Goal: Task Accomplishment & Management: Use online tool/utility

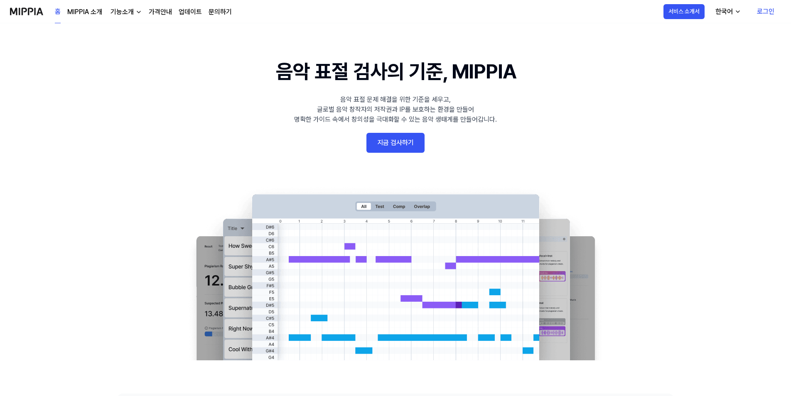
click at [403, 151] on link "지금 검사하기" at bounding box center [395, 143] width 58 height 20
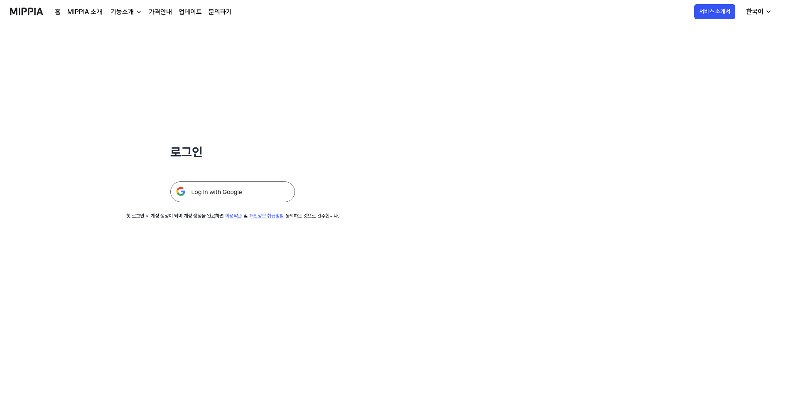
click at [246, 196] on img at bounding box center [232, 191] width 125 height 21
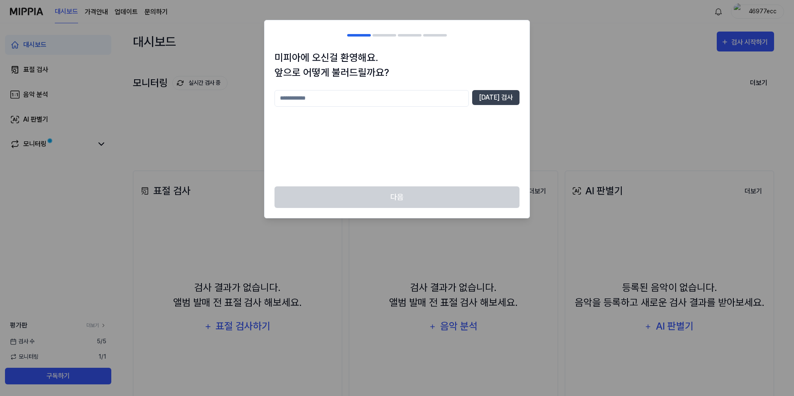
click at [353, 103] on input "text" at bounding box center [371, 98] width 194 height 17
type input "**"
click at [513, 98] on button "[DATE] 검사" at bounding box center [495, 97] width 47 height 15
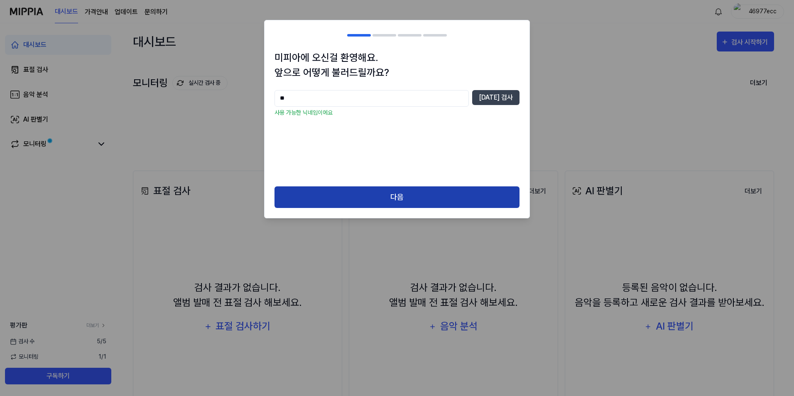
click at [426, 195] on button "다음" at bounding box center [396, 197] width 245 height 22
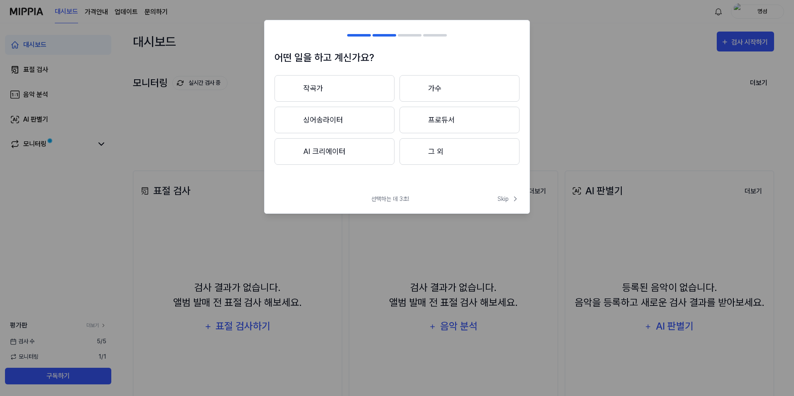
click at [442, 155] on button "그 외" at bounding box center [459, 151] width 120 height 27
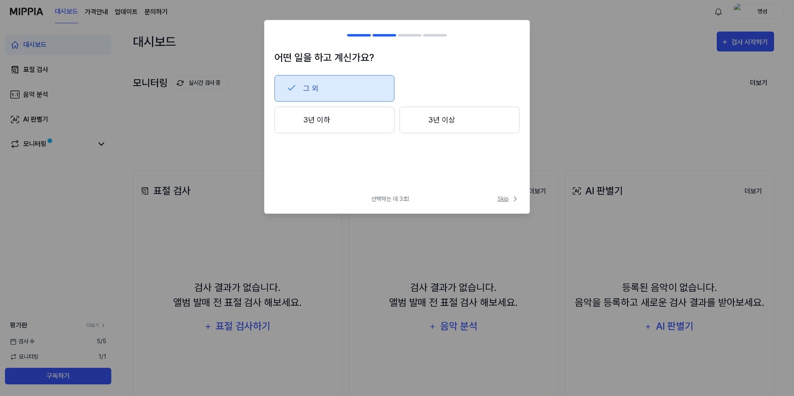
click at [505, 202] on span "Skip" at bounding box center [508, 199] width 22 height 9
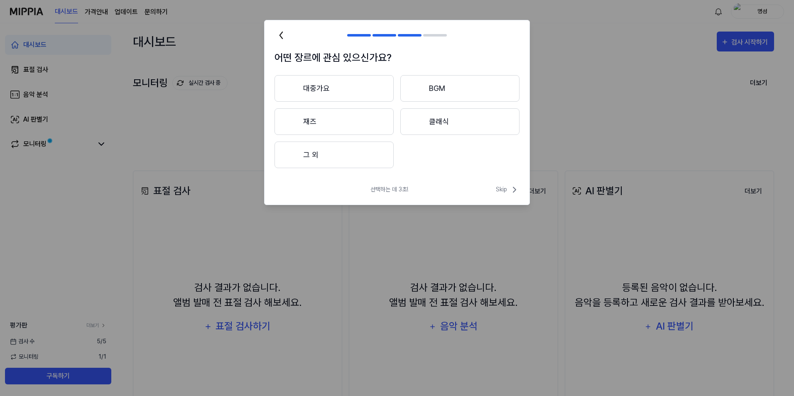
click at [337, 89] on button "대중가요" at bounding box center [333, 88] width 119 height 27
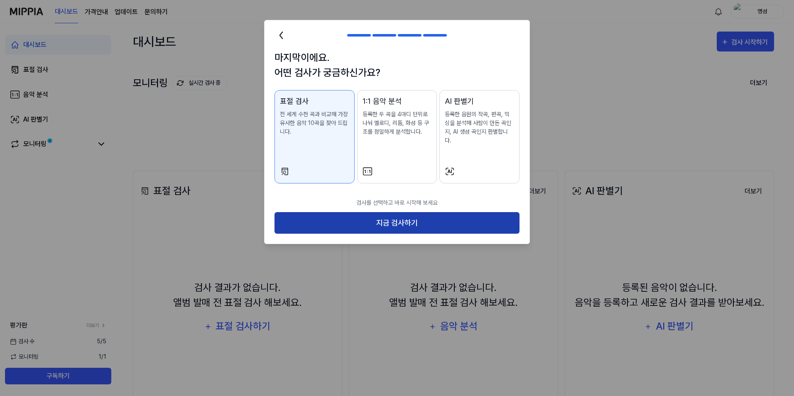
click at [390, 216] on button "지금 검사하기" at bounding box center [396, 223] width 245 height 22
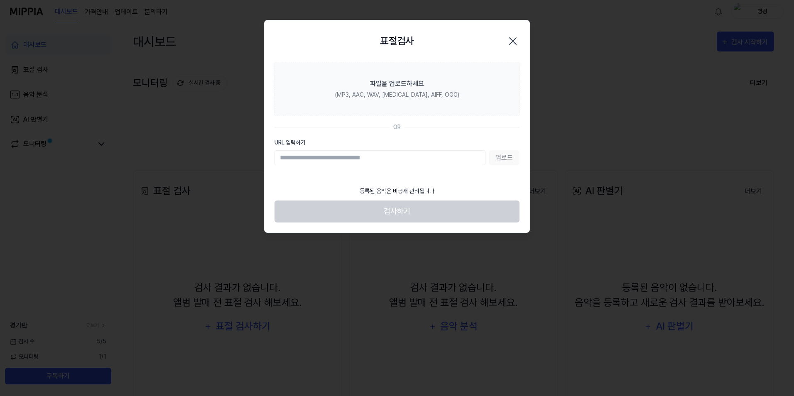
click at [504, 159] on div "업로드" at bounding box center [396, 157] width 245 height 15
click at [419, 160] on input "URL 입력하기" at bounding box center [379, 157] width 211 height 15
drag, startPoint x: 414, startPoint y: 158, endPoint x: 434, endPoint y: 154, distance: 20.3
click at [415, 158] on input "URL 입력하기" at bounding box center [379, 157] width 211 height 15
click at [448, 153] on input "URL 입력하기" at bounding box center [379, 157] width 211 height 15
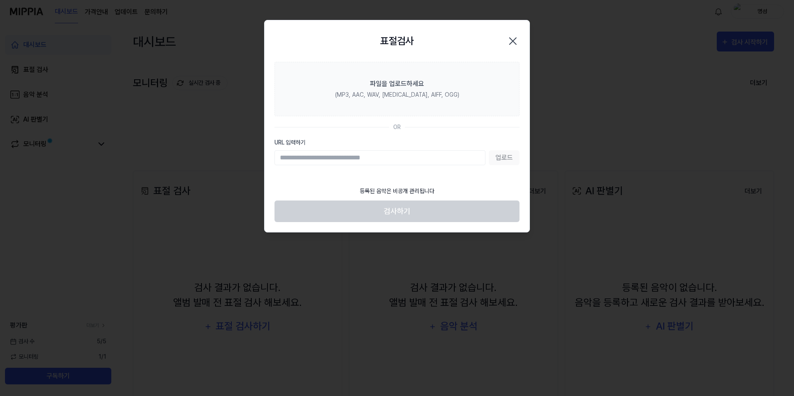
drag, startPoint x: 448, startPoint y: 142, endPoint x: 459, endPoint y: 142, distance: 10.8
click at [448, 142] on label "URL 입력하기" at bounding box center [396, 142] width 245 height 9
click at [448, 150] on input "URL 입력하기" at bounding box center [379, 157] width 211 height 15
click at [482, 142] on label "URL 입력하기" at bounding box center [396, 142] width 245 height 9
click at [482, 150] on input "URL 입력하기" at bounding box center [379, 157] width 211 height 15
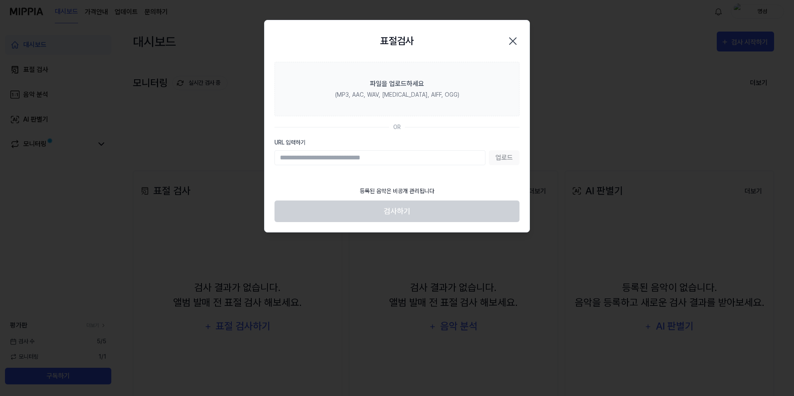
click at [474, 142] on label "URL 입력하기" at bounding box center [396, 142] width 245 height 9
click at [474, 150] on input "URL 입력하기" at bounding box center [379, 157] width 211 height 15
click at [488, 142] on label "URL 입력하기" at bounding box center [396, 142] width 245 height 9
click at [485, 150] on input "URL 입력하기" at bounding box center [379, 157] width 211 height 15
click at [486, 142] on label "URL 입력하기" at bounding box center [396, 142] width 245 height 9
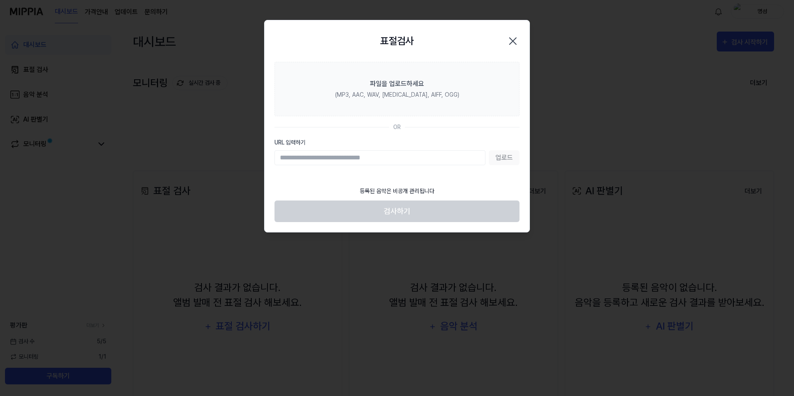
click at [485, 150] on input "URL 입력하기" at bounding box center [379, 157] width 211 height 15
click at [515, 127] on div "OR" at bounding box center [396, 127] width 245 height 9
click at [520, 127] on section "파일을 업로드하세요 (MP3, AAC, WAV, [MEDICAL_DATA], AIFF, OGG) OR URL 입력하기 업로드" at bounding box center [397, 122] width 265 height 120
click at [329, 157] on input "URL 입력하기" at bounding box center [379, 157] width 211 height 15
click at [466, 143] on label "URL 입력하기" at bounding box center [396, 142] width 245 height 9
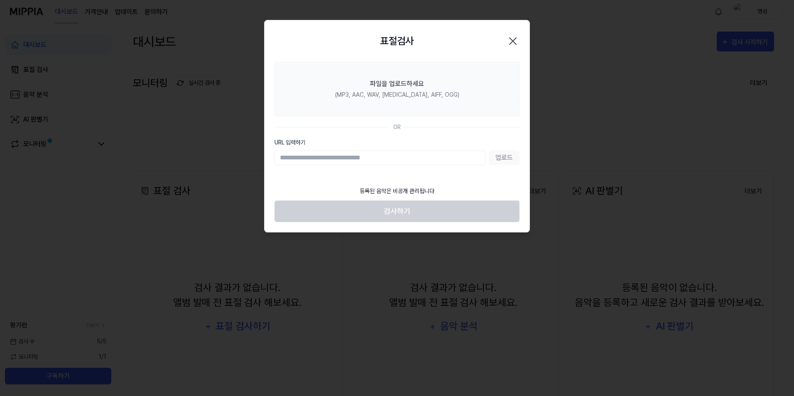
click at [466, 150] on input "URL 입력하기" at bounding box center [379, 157] width 211 height 15
click at [439, 158] on input "URL 입력하기" at bounding box center [379, 157] width 211 height 15
click at [451, 146] on label "URL 입력하기" at bounding box center [396, 142] width 245 height 9
click at [451, 150] on input "URL 입력하기" at bounding box center [379, 157] width 211 height 15
click at [512, 183] on footer "등록된 음악은 비공개 관리됩니다 검사하기" at bounding box center [396, 202] width 245 height 41
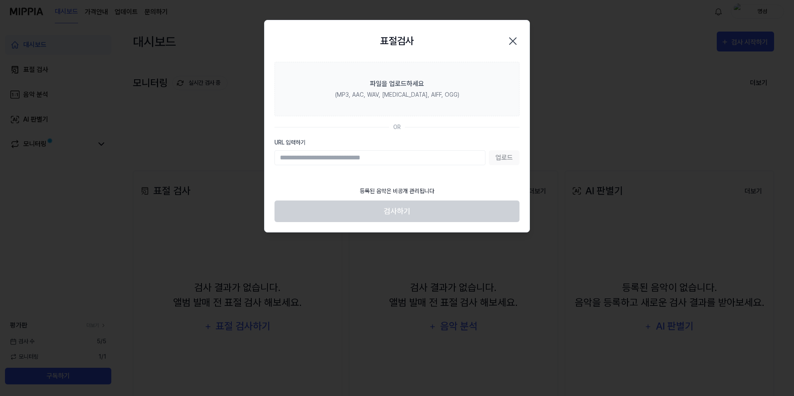
click at [515, 180] on section "파일을 업로드하세요 (MP3, AAC, WAV, [MEDICAL_DATA], AIFF, OGG) OR URL 입력하기 업로드" at bounding box center [397, 122] width 265 height 120
click at [516, 181] on section "파일을 업로드하세요 (MP3, AAC, WAV, [MEDICAL_DATA], AIFF, OGG) OR URL 입력하기 업로드" at bounding box center [397, 122] width 265 height 120
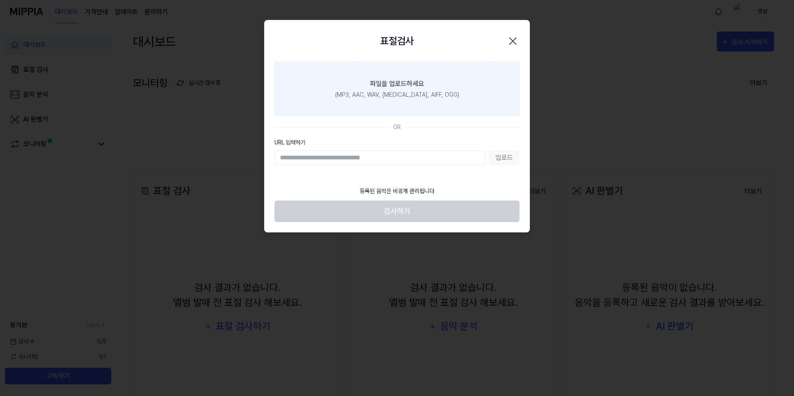
click at [487, 100] on label "파일을 업로드하세요 (MP3, AAC, WAV, [MEDICAL_DATA], AIFF, OGG)" at bounding box center [396, 89] width 245 height 54
click at [0, 0] on input "파일을 업로드하세요 (MP3, AAC, WAV, [MEDICAL_DATA], AIFF, OGG)" at bounding box center [0, 0] width 0 height 0
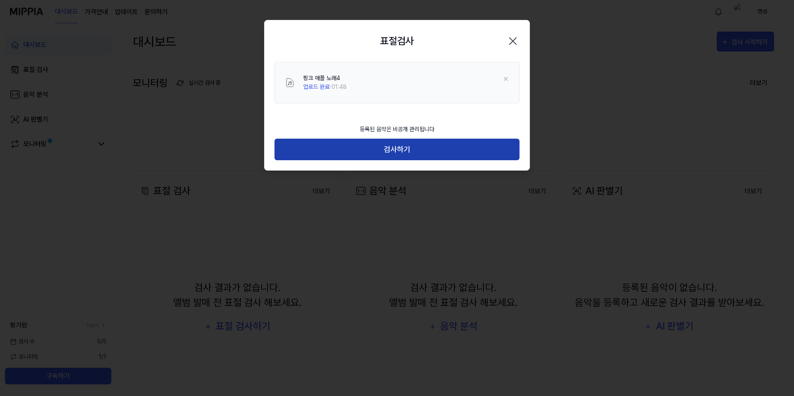
click at [457, 149] on button "검사하기" at bounding box center [396, 150] width 245 height 22
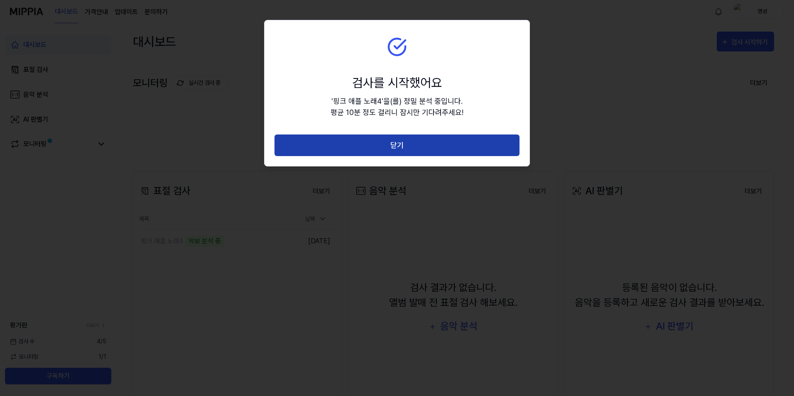
click at [431, 155] on button "닫기" at bounding box center [396, 146] width 245 height 22
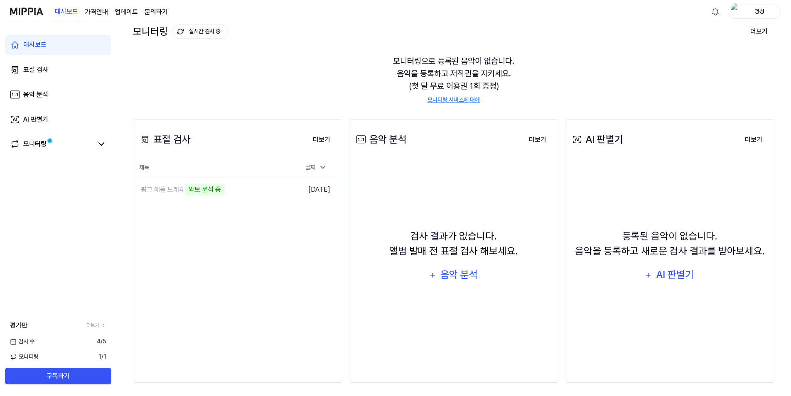
scroll to position [55, 0]
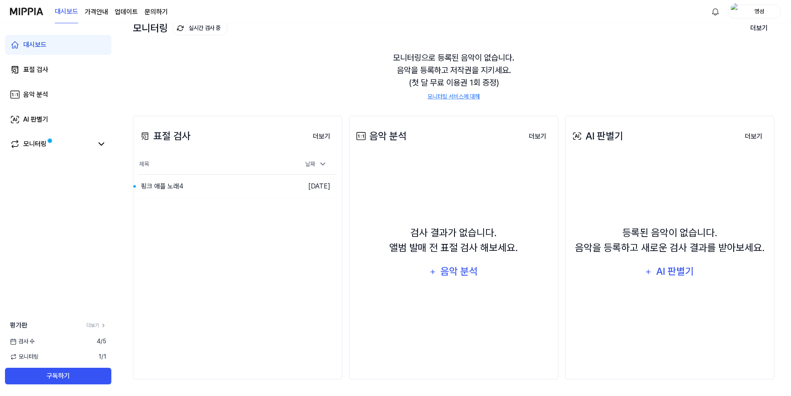
drag, startPoint x: 725, startPoint y: 48, endPoint x: 675, endPoint y: 75, distance: 57.0
click at [725, 48] on div "모니터링으로 등록된 음악이 없습니다. 음악을 등록하고 저작권을 지키세요. (첫 달 무료 이용권 1회 증정) 모니터링 서비스에 대해" at bounding box center [453, 76] width 641 height 69
click at [213, 189] on div "핑크 애플 노래4" at bounding box center [195, 186] width 115 height 23
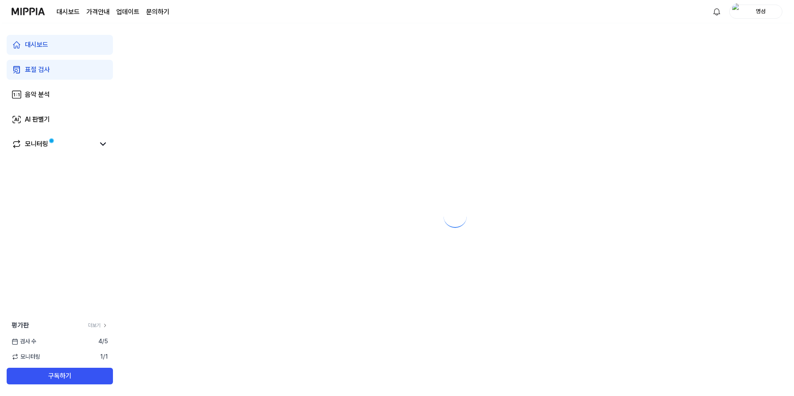
scroll to position [0, 0]
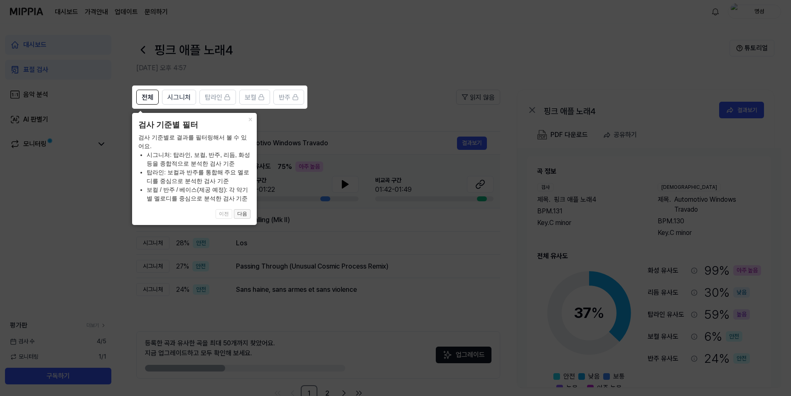
click at [239, 214] on button "다음" at bounding box center [242, 214] width 17 height 10
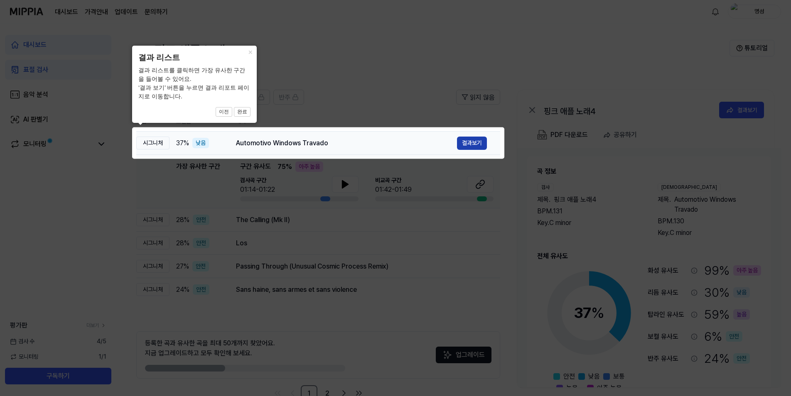
click at [471, 146] on button "결과보기" at bounding box center [472, 143] width 30 height 13
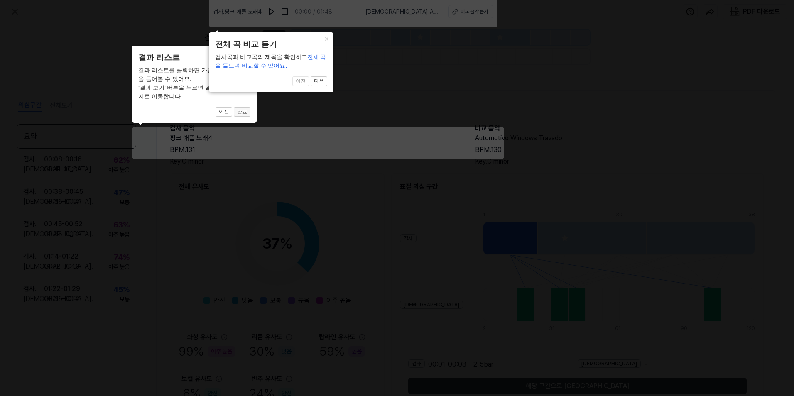
click at [241, 113] on button "완료" at bounding box center [242, 112] width 17 height 10
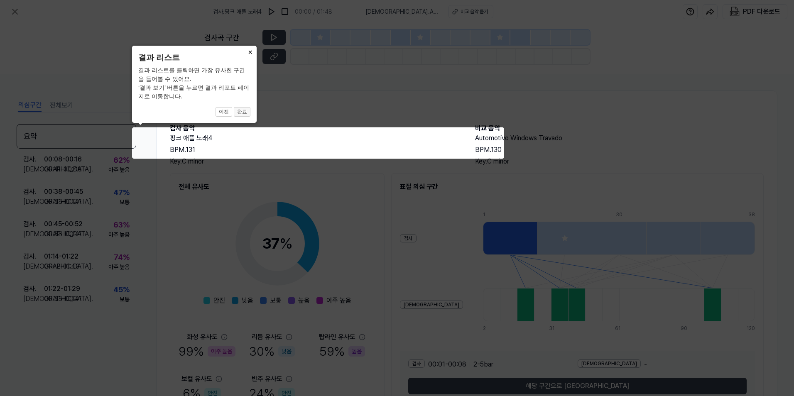
click at [243, 113] on button "완료" at bounding box center [242, 112] width 17 height 10
click at [243, 112] on button "완료" at bounding box center [242, 112] width 17 height 10
click at [251, 53] on button "×" at bounding box center [249, 52] width 13 height 12
click at [229, 110] on button "이전" at bounding box center [224, 112] width 17 height 10
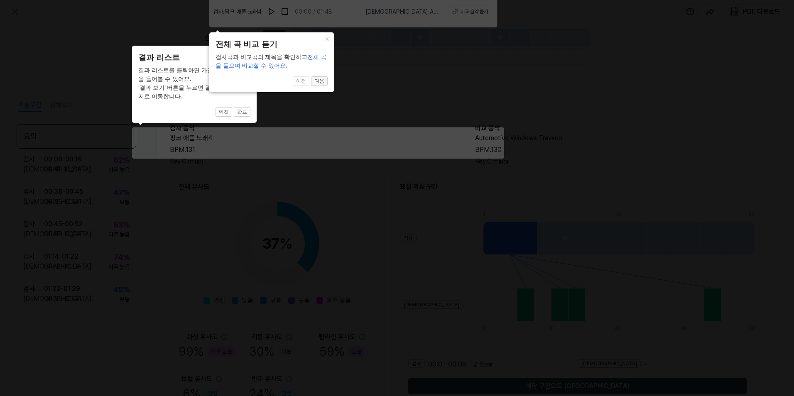
click at [250, 107] on button "다음" at bounding box center [242, 112] width 17 height 10
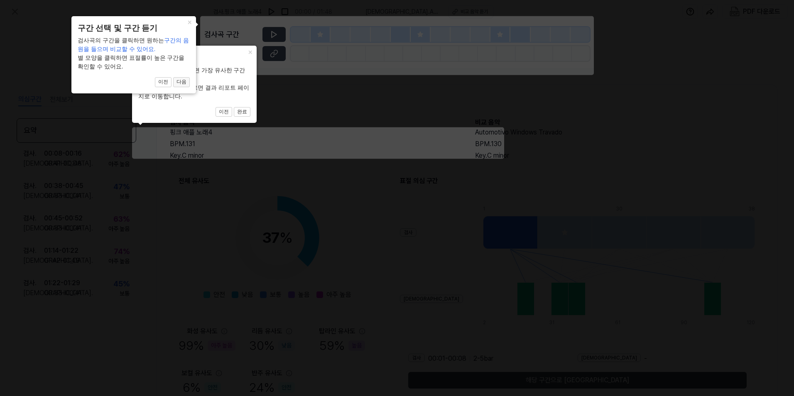
click at [234, 107] on button "다음" at bounding box center [242, 112] width 17 height 10
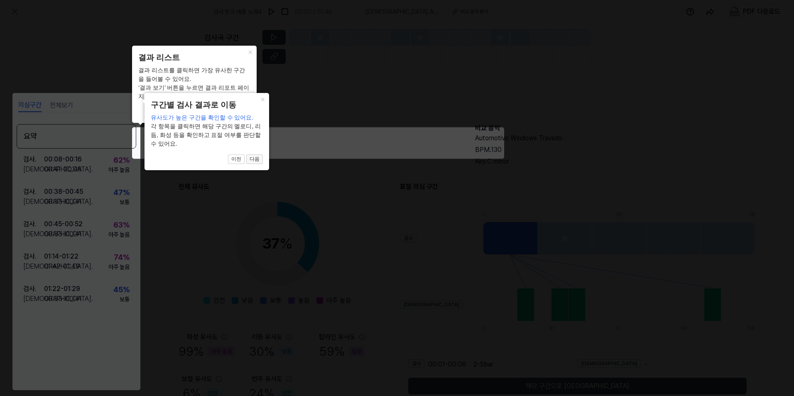
click at [250, 117] on button "다음" at bounding box center [242, 112] width 17 height 10
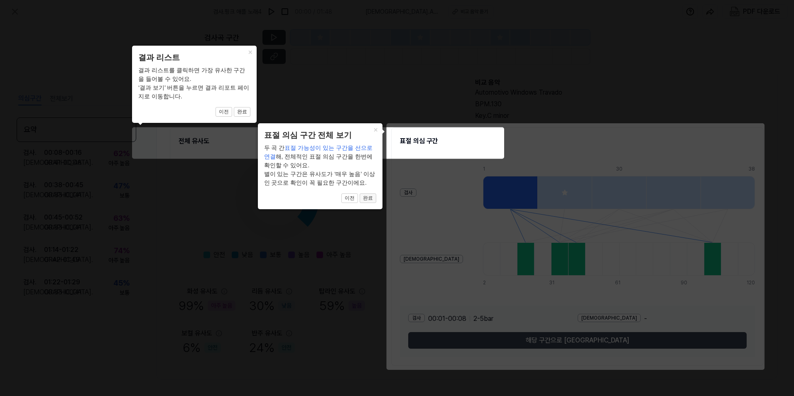
click at [250, 117] on button "완료" at bounding box center [242, 112] width 17 height 10
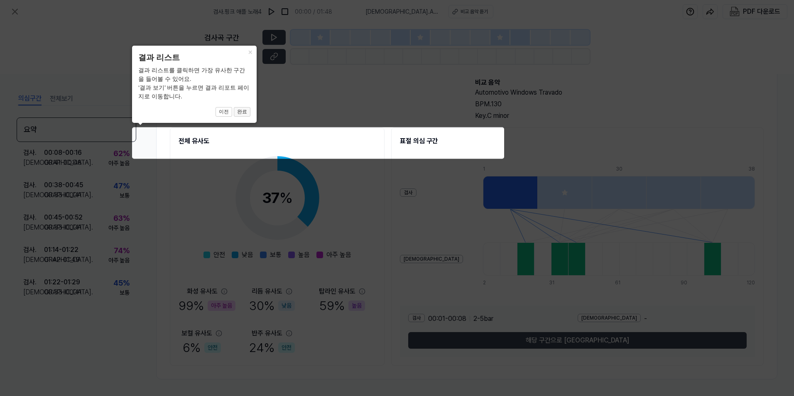
click at [245, 110] on button "완료" at bounding box center [242, 112] width 17 height 10
click at [242, 115] on button "완료" at bounding box center [242, 112] width 17 height 10
click at [245, 115] on button "완료" at bounding box center [242, 112] width 17 height 10
click at [191, 133] on icon at bounding box center [397, 198] width 794 height 396
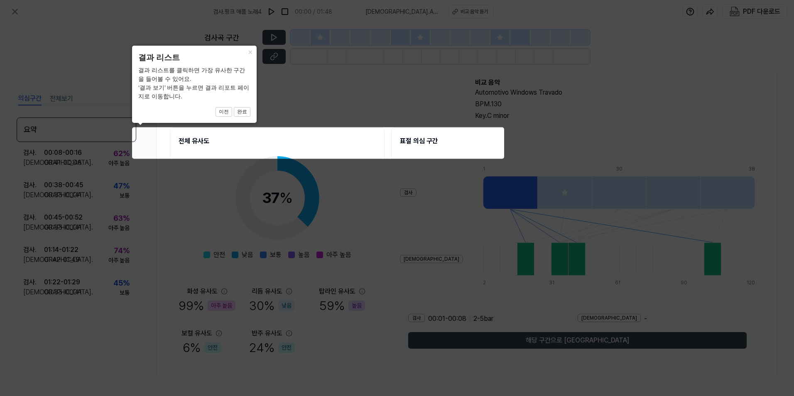
click at [179, 173] on icon at bounding box center [397, 198] width 794 height 396
click at [467, 184] on icon at bounding box center [397, 198] width 794 height 396
click at [249, 49] on button "×" at bounding box center [249, 52] width 13 height 12
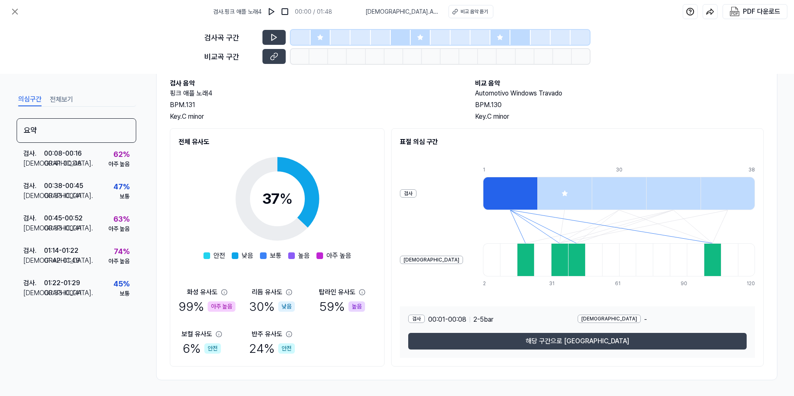
scroll to position [46, 0]
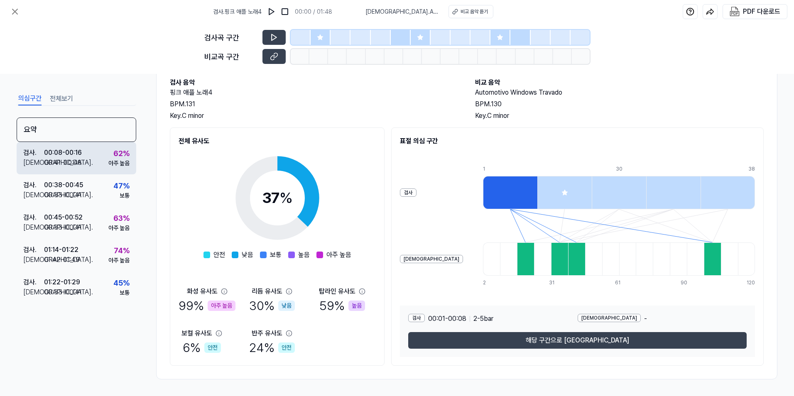
click at [86, 160] on div "검사 . 00:08 - 00:16 비교 . 00:41 - 00:48 62 % 아주 높음" at bounding box center [77, 158] width 120 height 32
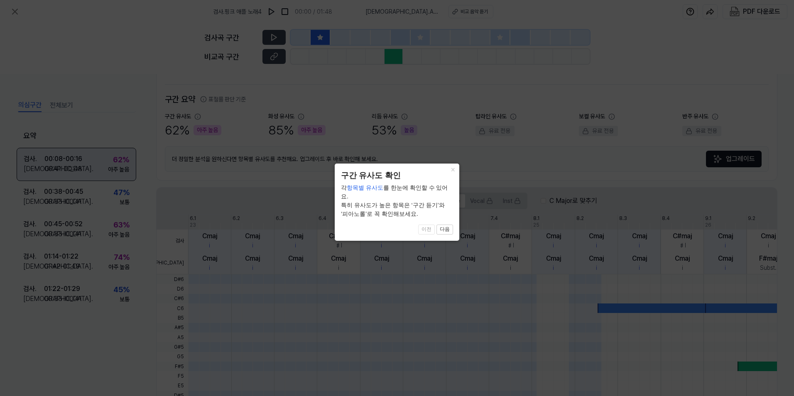
scroll to position [174, 0]
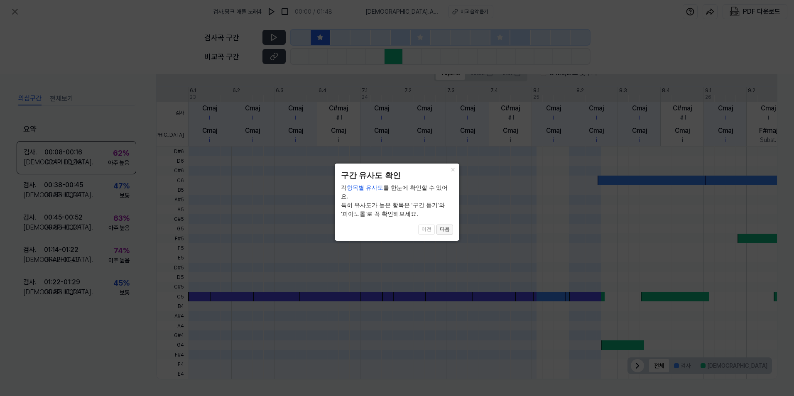
click at [442, 225] on button "다음" at bounding box center [444, 230] width 17 height 10
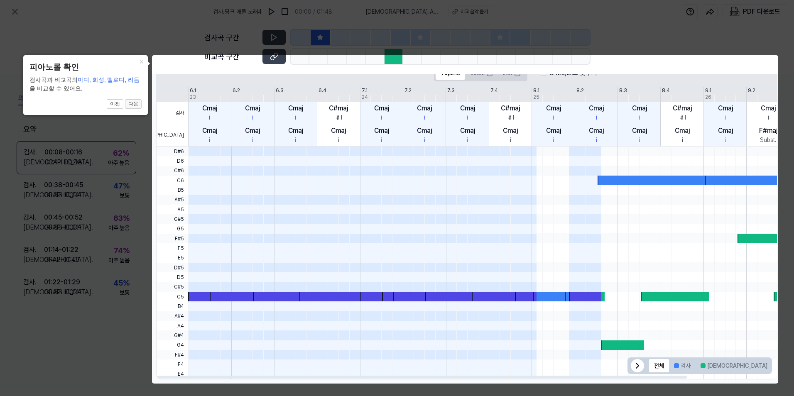
click at [131, 108] on button "다음" at bounding box center [133, 104] width 17 height 10
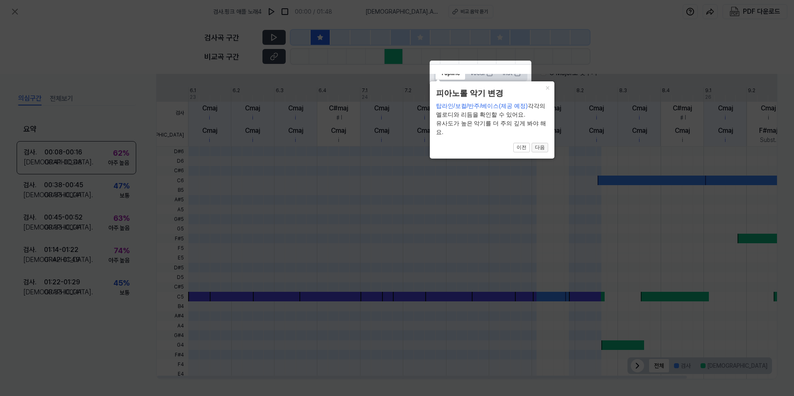
click at [545, 150] on button "다음" at bounding box center [540, 148] width 17 height 10
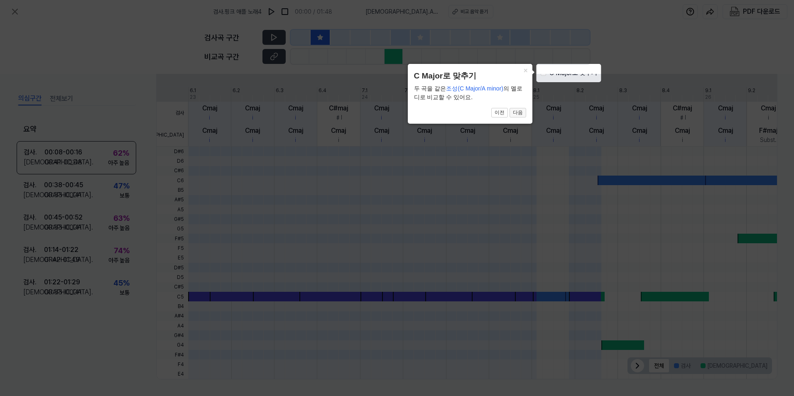
click at [522, 113] on button "다음" at bounding box center [518, 113] width 17 height 10
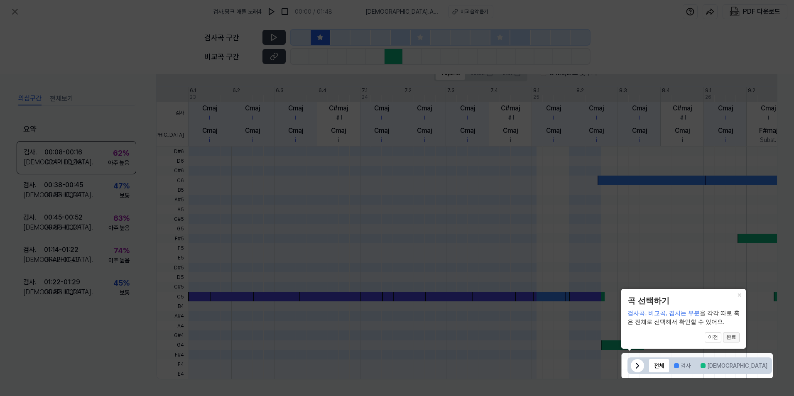
click at [730, 338] on button "완료" at bounding box center [731, 338] width 17 height 10
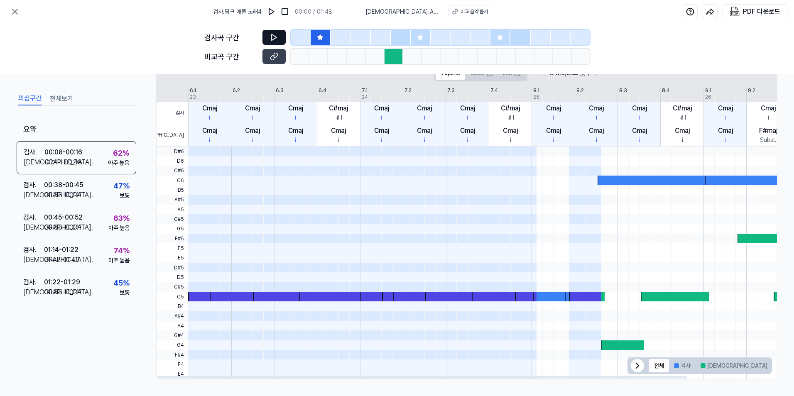
click at [275, 42] on button at bounding box center [273, 37] width 23 height 15
click at [262, 30] on button at bounding box center [273, 37] width 23 height 15
click at [94, 162] on div "검사 . 00:08 - 00:16 비교 . 00:41 - 00:48 62 % 아주 높음" at bounding box center [77, 157] width 120 height 33
click at [385, 59] on div at bounding box center [394, 56] width 19 height 15
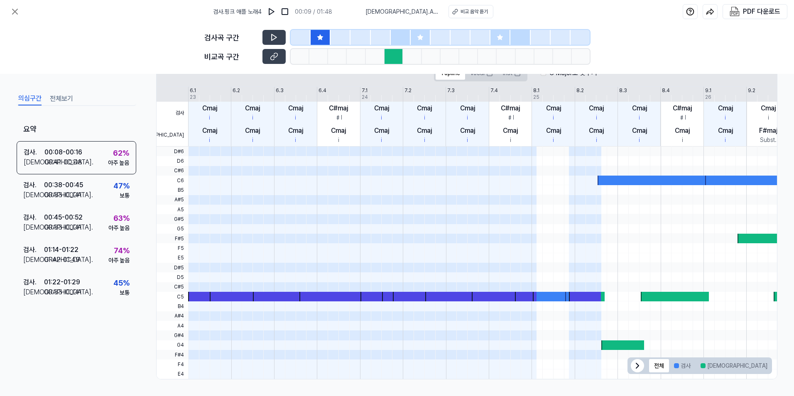
click at [394, 57] on div at bounding box center [394, 56] width 19 height 15
click at [404, 61] on div at bounding box center [412, 56] width 19 height 15
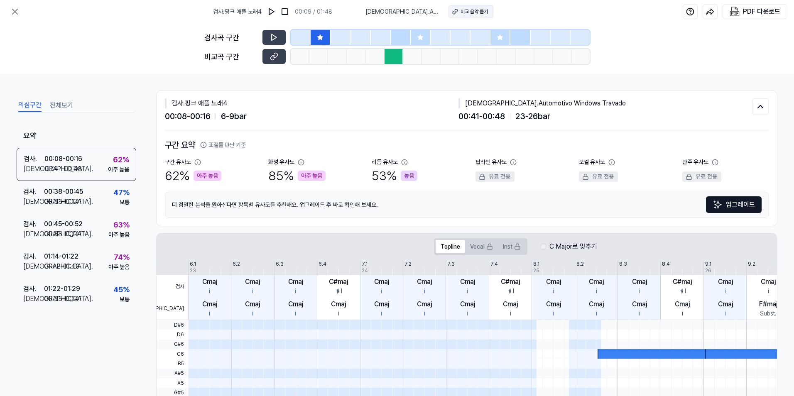
click at [467, 13] on div "비교 음악 듣기" at bounding box center [474, 11] width 27 height 7
click at [99, 201] on div "검사 . 00:38 - 00:45 비교 . 00:33 - 00:41 47 % 보통" at bounding box center [77, 197] width 120 height 32
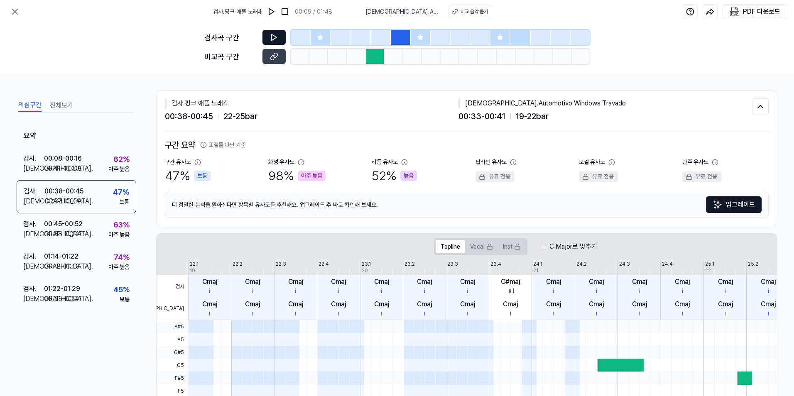
click at [275, 36] on icon at bounding box center [274, 37] width 8 height 8
click at [272, 32] on button at bounding box center [273, 37] width 23 height 15
click at [479, 14] on div "비교 음악 듣기" at bounding box center [474, 11] width 27 height 7
click at [106, 237] on div "검사 . 00:45 - 00:52 비교 . 00:33 - 00:41 63 % 아주 높음" at bounding box center [77, 229] width 120 height 32
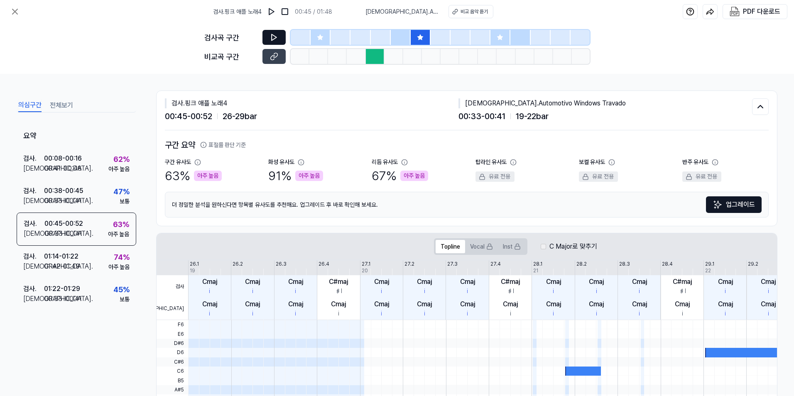
click at [276, 32] on button at bounding box center [273, 37] width 23 height 15
click at [272, 35] on icon at bounding box center [272, 36] width 1 height 5
click at [75, 271] on div "01:42 - 01:49" at bounding box center [62, 267] width 36 height 10
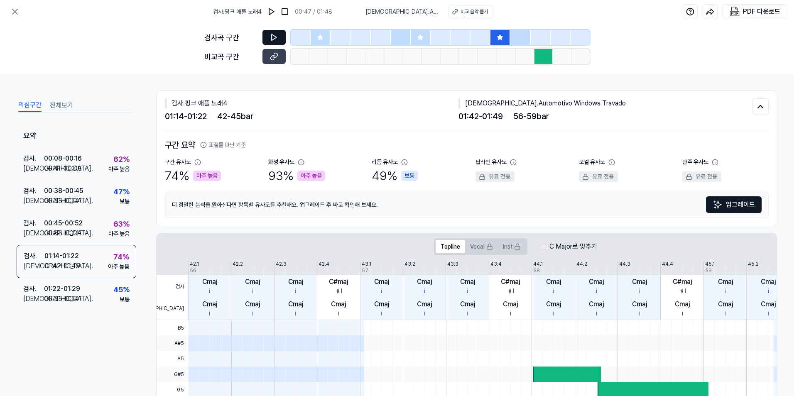
click at [268, 39] on button at bounding box center [273, 37] width 23 height 15
click at [273, 36] on icon at bounding box center [274, 37] width 8 height 8
click at [265, 37] on button at bounding box center [273, 37] width 23 height 15
click at [473, 8] on div "비교 음악 듣기" at bounding box center [472, 11] width 27 height 7
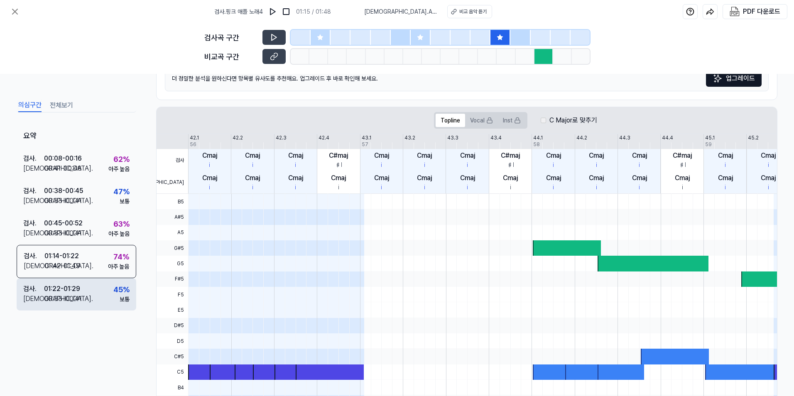
scroll to position [91, 0]
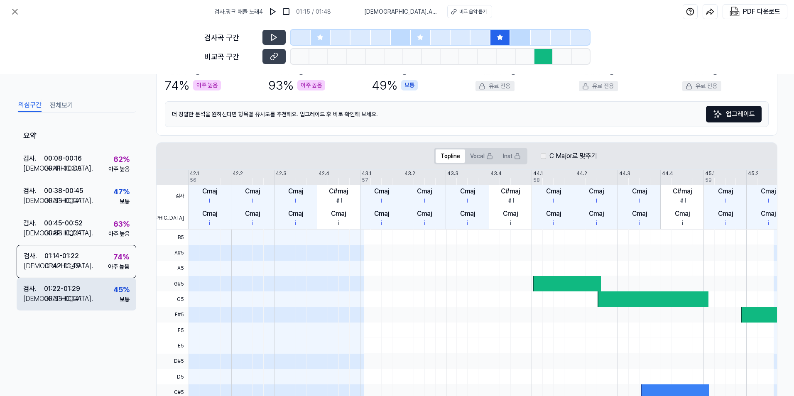
click at [83, 283] on div "검사 . 01:22 - 01:29 비교 . 00:33 - 00:41 45 % 보통" at bounding box center [77, 294] width 120 height 32
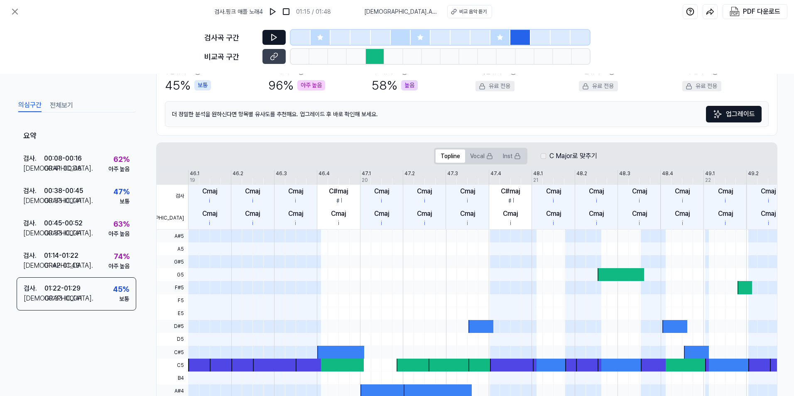
click at [275, 34] on icon at bounding box center [274, 37] width 8 height 8
click at [274, 44] on button at bounding box center [273, 37] width 23 height 15
click at [274, 35] on icon at bounding box center [274, 37] width 8 height 8
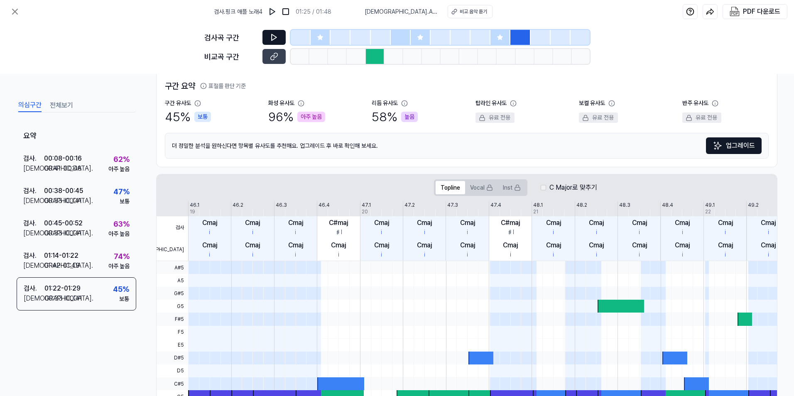
scroll to position [0, 0]
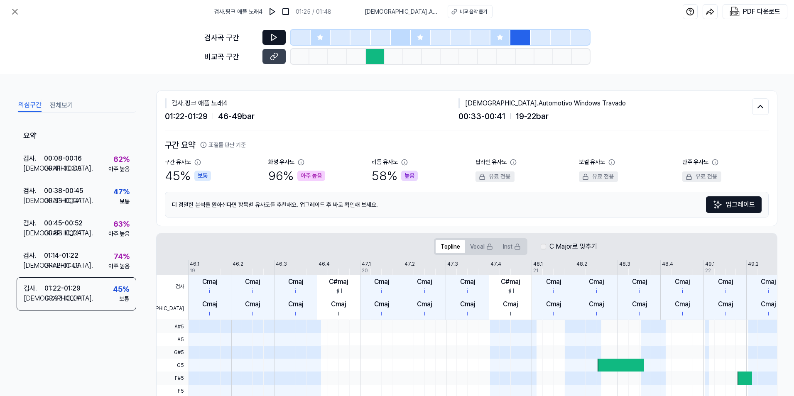
click at [51, 103] on button "전체보기" at bounding box center [61, 105] width 23 height 13
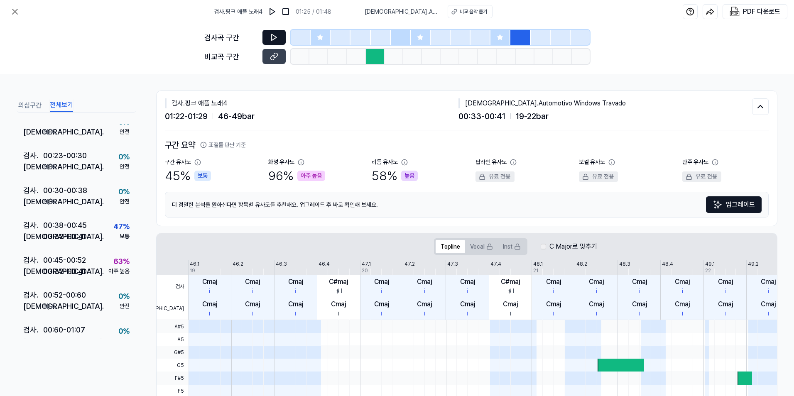
scroll to position [84, 0]
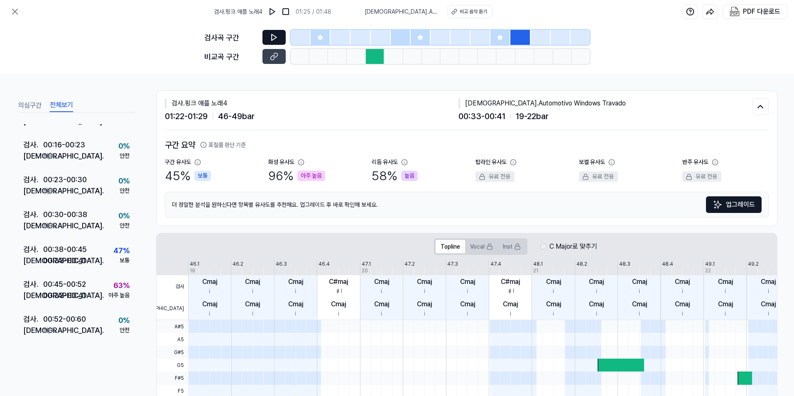
click at [30, 105] on button "의심구간" at bounding box center [29, 105] width 23 height 13
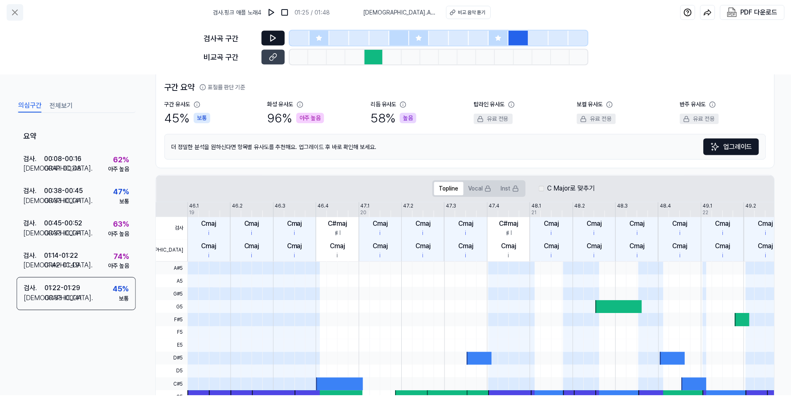
scroll to position [42, 0]
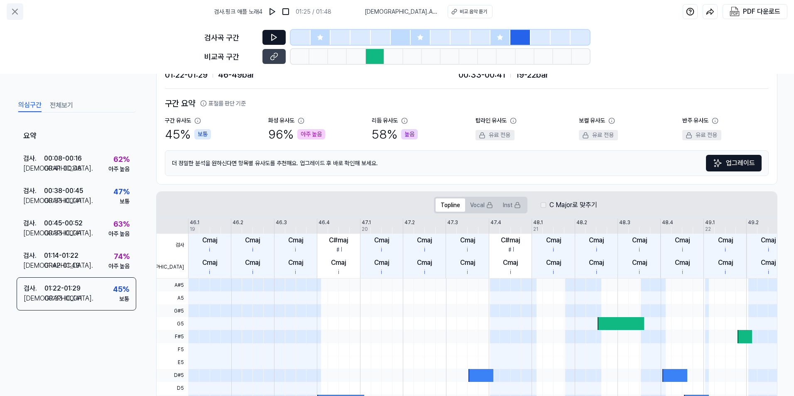
click at [18, 12] on icon at bounding box center [15, 12] width 10 height 10
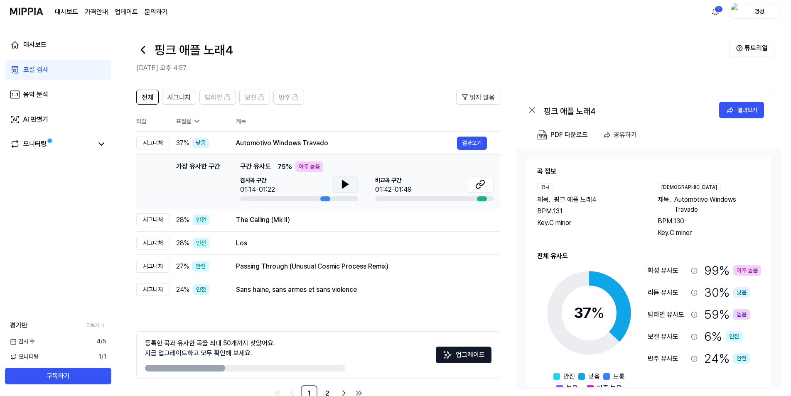
click at [342, 184] on icon at bounding box center [345, 184] width 6 height 7
click at [344, 184] on icon at bounding box center [344, 184] width 2 height 7
click at [488, 183] on button at bounding box center [480, 184] width 27 height 17
click at [397, 223] on div "The Calling (Mk II)" at bounding box center [346, 220] width 221 height 10
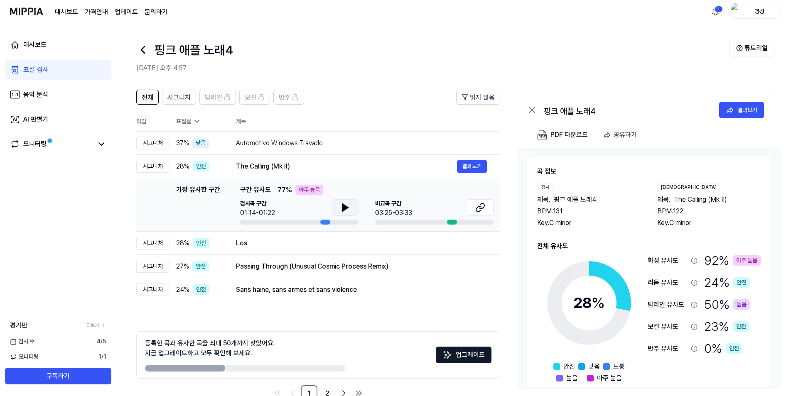
click at [347, 205] on icon at bounding box center [345, 208] width 10 height 10
click at [348, 205] on icon at bounding box center [347, 207] width 2 height 7
click at [475, 209] on icon at bounding box center [480, 208] width 10 height 10
click at [302, 247] on div "Los" at bounding box center [346, 243] width 221 height 10
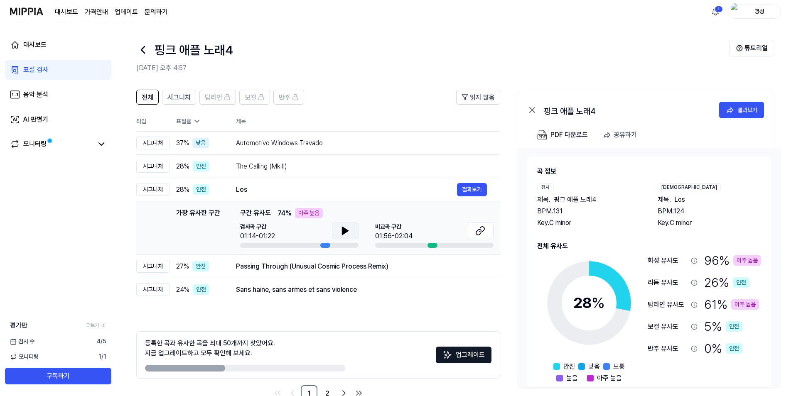
click at [343, 230] on icon at bounding box center [345, 230] width 6 height 7
click at [346, 229] on icon at bounding box center [347, 231] width 2 height 7
click at [478, 230] on icon at bounding box center [478, 232] width 5 height 5
click at [391, 265] on div "Passing Through (Unusual Cosmic Process Remix)" at bounding box center [346, 267] width 221 height 10
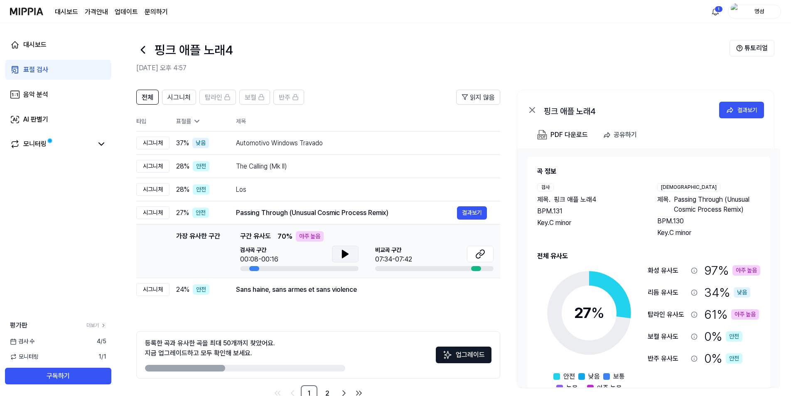
click at [338, 249] on button at bounding box center [345, 254] width 27 height 17
click at [347, 255] on icon at bounding box center [347, 254] width 2 height 7
click at [483, 254] on icon at bounding box center [481, 252] width 5 height 5
click at [339, 256] on button at bounding box center [345, 254] width 27 height 17
click at [346, 253] on icon at bounding box center [347, 254] width 2 height 7
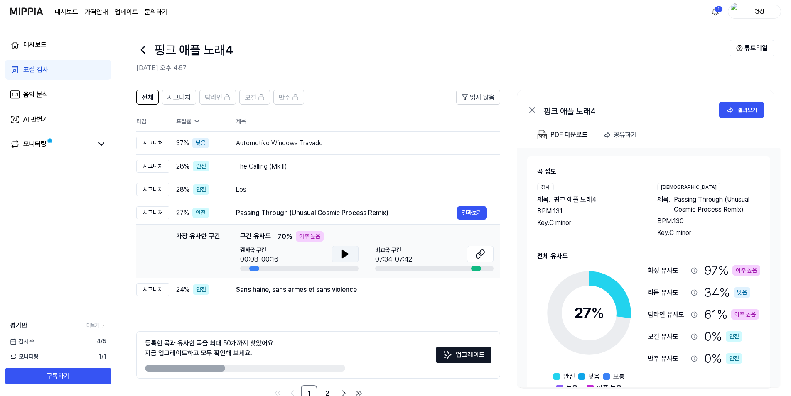
click at [346, 253] on icon at bounding box center [345, 253] width 6 height 7
click at [475, 255] on icon at bounding box center [480, 254] width 10 height 10
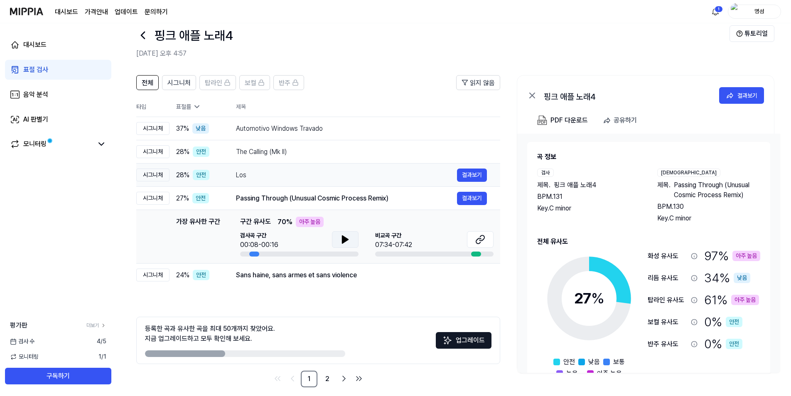
scroll to position [22, 0]
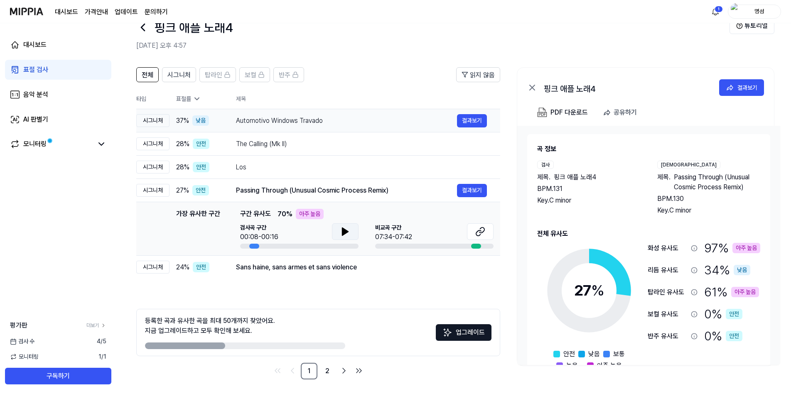
click at [437, 121] on div "Automotivo Windows Travado" at bounding box center [346, 121] width 221 height 10
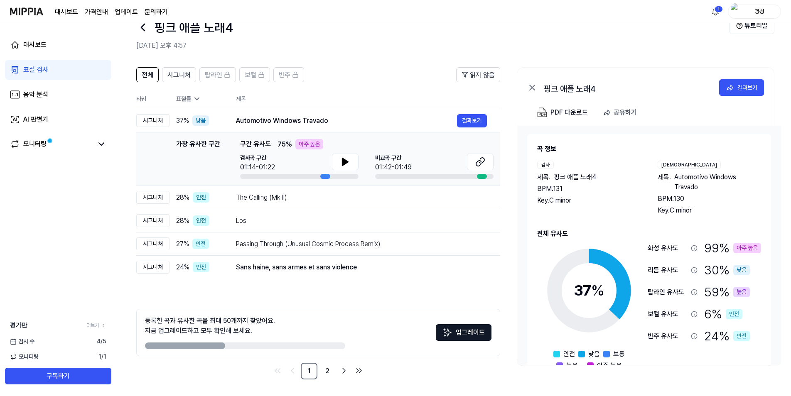
click at [203, 98] on div "표절률" at bounding box center [199, 99] width 47 height 9
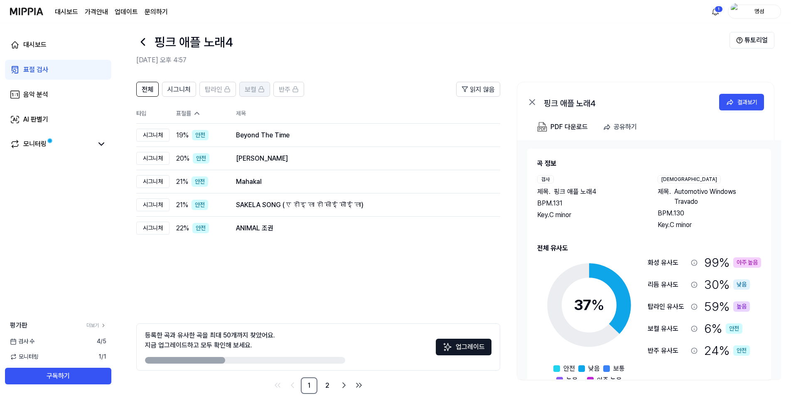
scroll to position [0, 0]
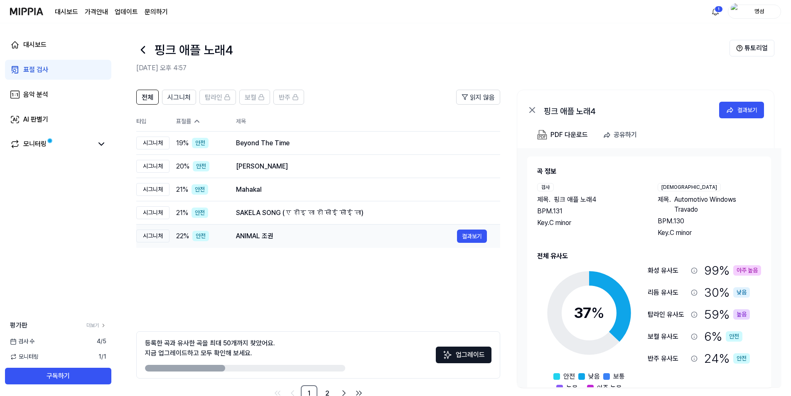
click at [392, 238] on div "ANIMAL 조권" at bounding box center [346, 236] width 221 height 10
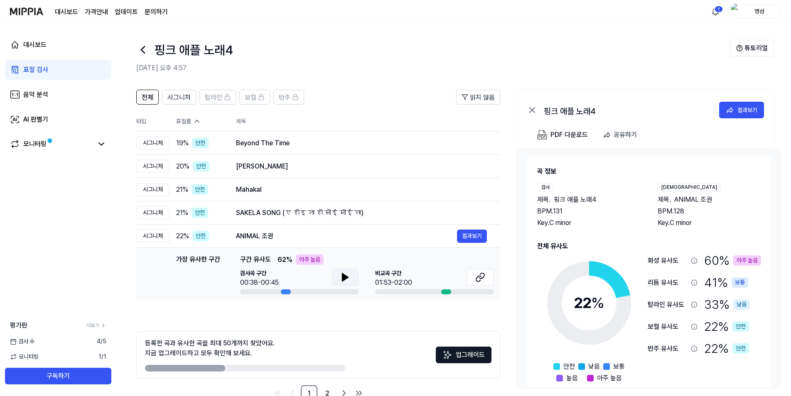
click at [353, 276] on button at bounding box center [345, 277] width 27 height 17
click at [485, 275] on button at bounding box center [480, 277] width 27 height 17
click at [478, 279] on icon at bounding box center [480, 277] width 10 height 10
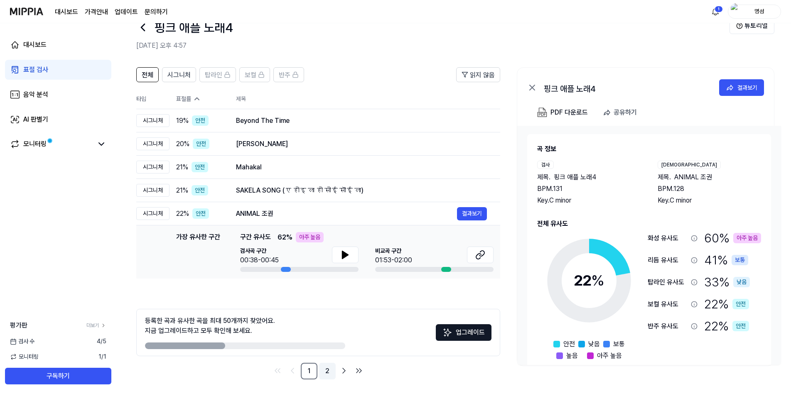
click at [324, 377] on link "2" at bounding box center [327, 371] width 17 height 17
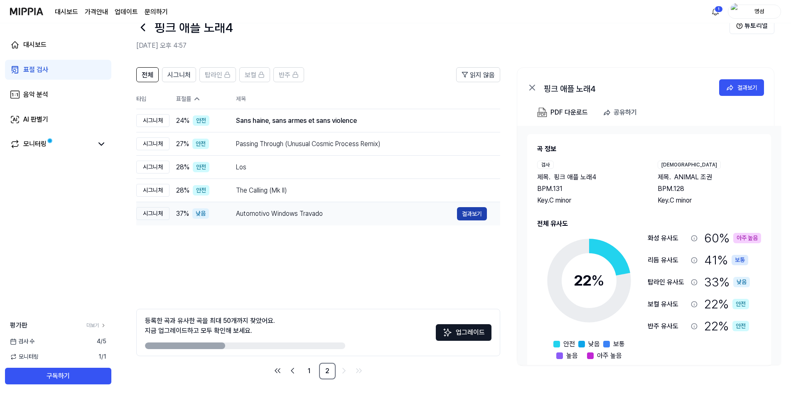
click at [467, 216] on button "결과보기" at bounding box center [472, 213] width 30 height 13
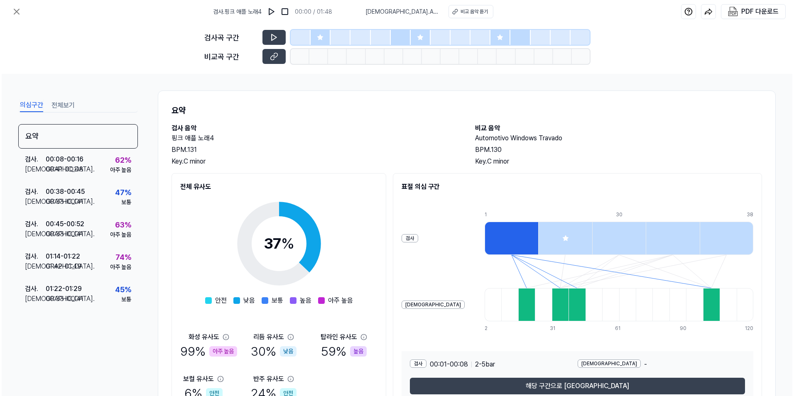
scroll to position [0, 0]
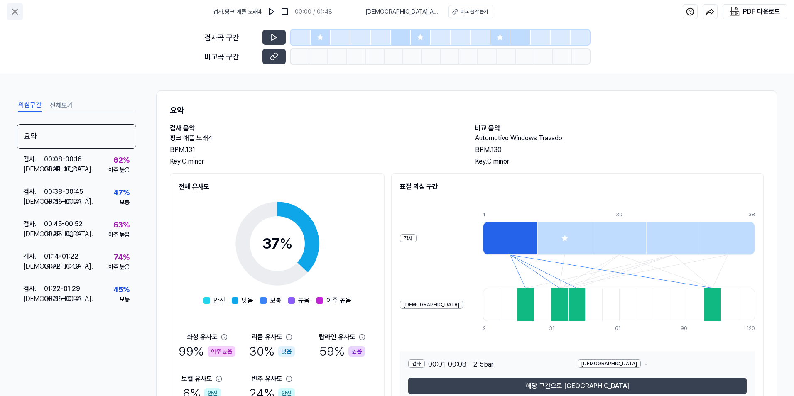
click at [16, 11] on icon at bounding box center [15, 12] width 10 height 10
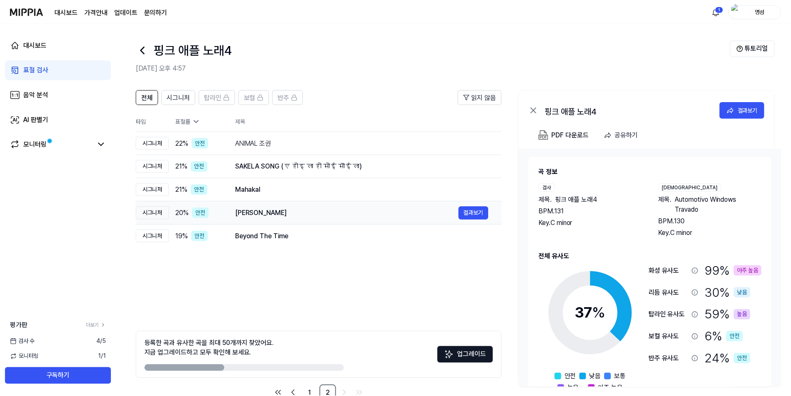
scroll to position [22, 0]
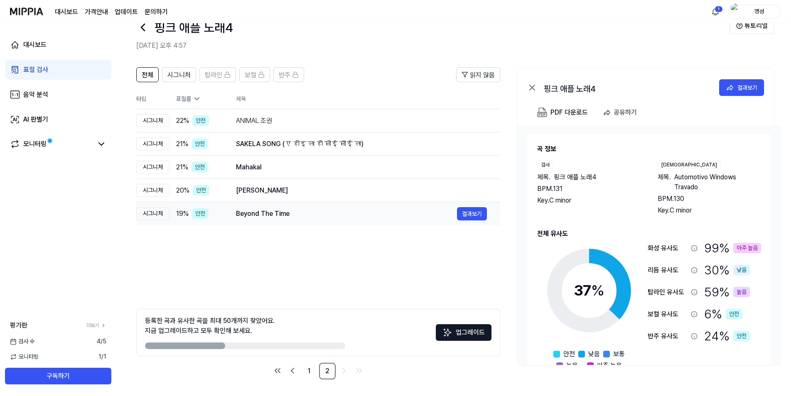
click at [259, 214] on div "Beyond The Time" at bounding box center [346, 214] width 221 height 10
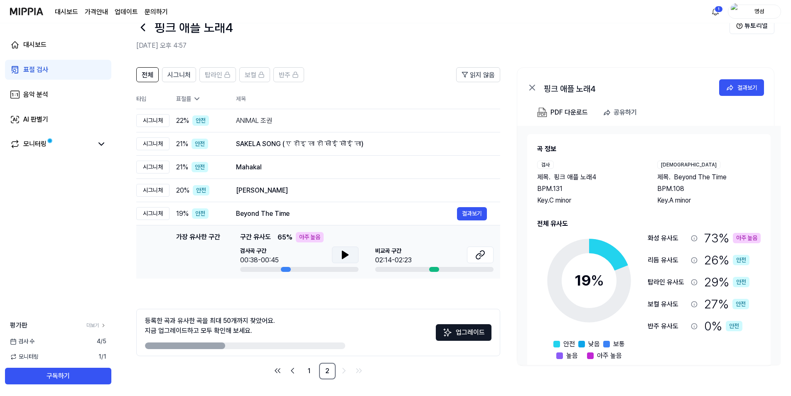
click at [342, 252] on icon at bounding box center [345, 254] width 6 height 7
click at [343, 253] on icon at bounding box center [344, 255] width 2 height 7
click at [482, 256] on icon at bounding box center [481, 253] width 5 height 5
click at [317, 212] on div "Beyond The Time" at bounding box center [346, 214] width 221 height 10
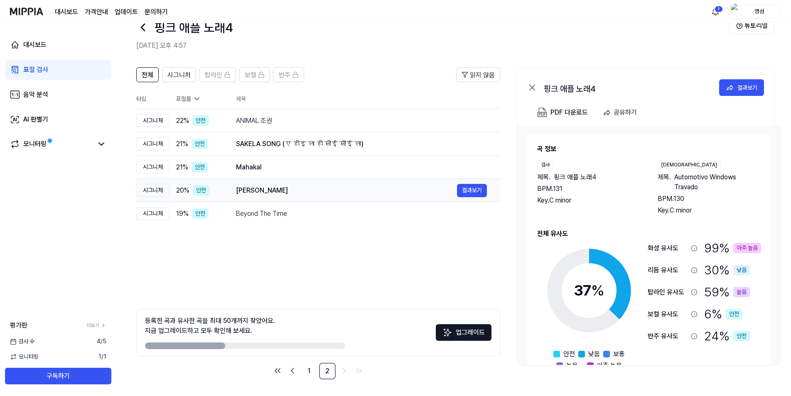
click at [321, 190] on div "Willy Willy Won" at bounding box center [346, 191] width 221 height 10
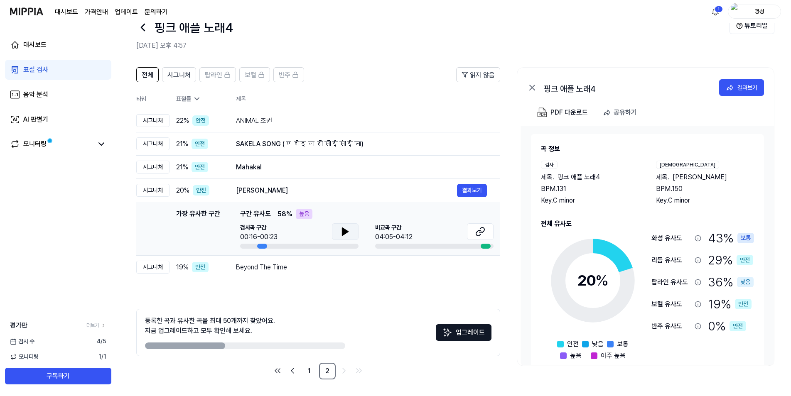
click at [345, 232] on icon at bounding box center [345, 231] width 6 height 7
click at [346, 231] on icon at bounding box center [347, 231] width 2 height 7
click at [478, 229] on icon at bounding box center [480, 232] width 10 height 10
click at [291, 193] on div "Willy Willy Won" at bounding box center [346, 191] width 221 height 10
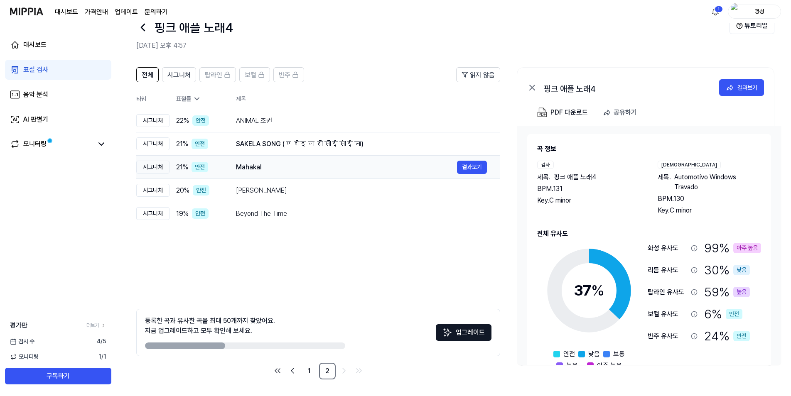
click at [272, 167] on div "Mahakal" at bounding box center [346, 167] width 221 height 10
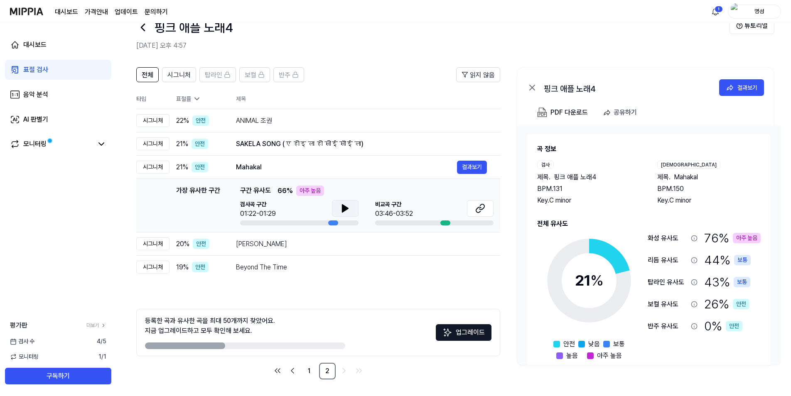
click at [348, 211] on icon at bounding box center [345, 208] width 10 height 10
click at [486, 210] on button at bounding box center [480, 208] width 27 height 17
click at [358, 145] on div "SAKELA SONG (ए होइ ला हो सोई सॊई ला)" at bounding box center [346, 144] width 221 height 10
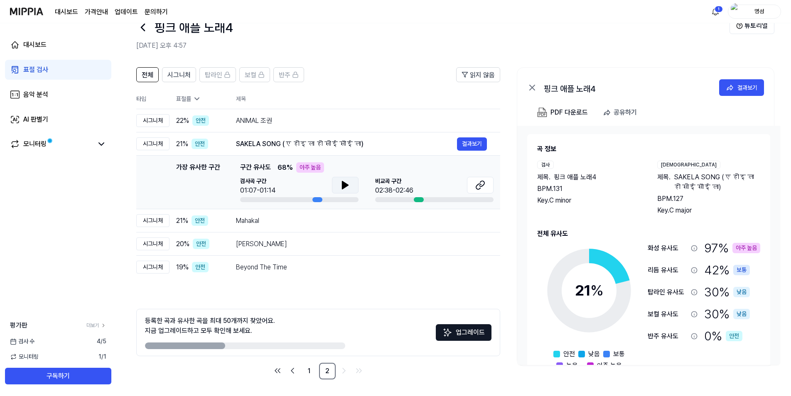
click at [334, 187] on button at bounding box center [345, 185] width 27 height 17
click at [481, 186] on icon at bounding box center [481, 183] width 5 height 5
click at [356, 128] on td "ANIMAL 조권 결과보기" at bounding box center [361, 120] width 277 height 23
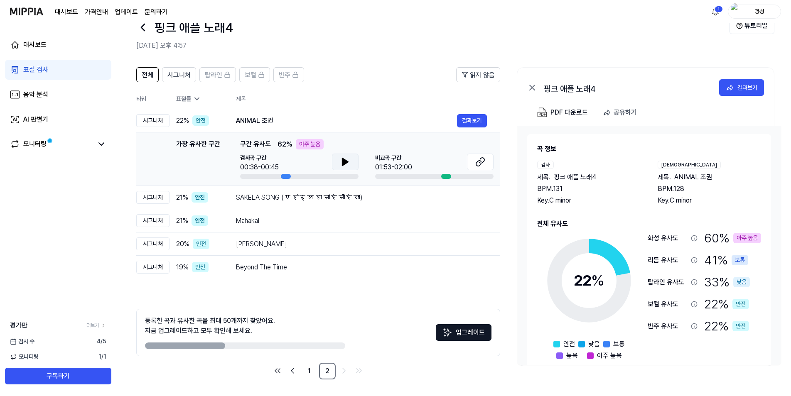
click at [351, 162] on button at bounding box center [345, 162] width 27 height 17
click at [340, 157] on icon at bounding box center [345, 162] width 10 height 10
click at [476, 163] on icon at bounding box center [478, 163] width 5 height 5
click at [379, 120] on div "ANIMAL 조권" at bounding box center [346, 121] width 221 height 10
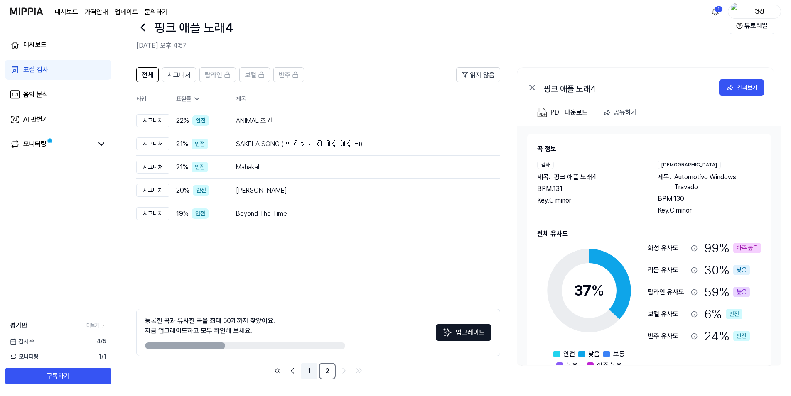
click at [303, 377] on link "1" at bounding box center [309, 371] width 17 height 17
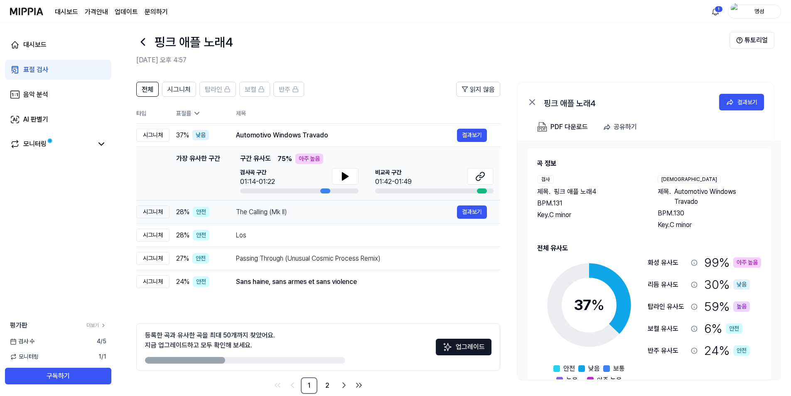
scroll to position [0, 0]
